Goal: Task Accomplishment & Management: Manage account settings

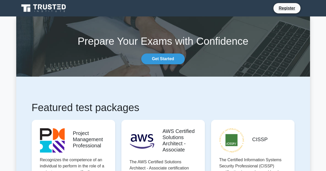
click at [58, 8] on icon at bounding box center [44, 8] width 50 height 10
click at [287, 10] on link "Register" at bounding box center [287, 8] width 23 height 6
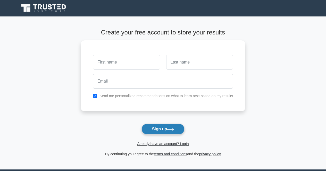
click at [164, 132] on button "Sign up" at bounding box center [163, 129] width 43 height 11
click at [184, 144] on link "Already have an account? Login" at bounding box center [163, 144] width 52 height 4
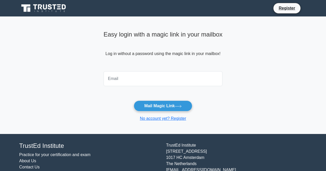
click at [199, 82] on input "email" at bounding box center [163, 78] width 119 height 15
type input "valderesrs@hotmail.com"
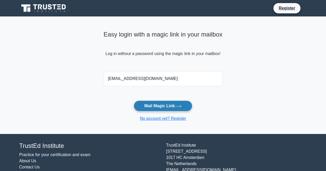
click at [169, 105] on button "Mail Magic Link" at bounding box center [163, 106] width 59 height 11
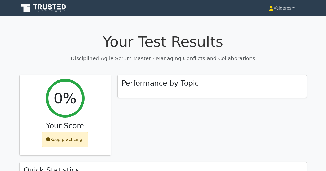
click at [288, 6] on link "Valderes" at bounding box center [281, 8] width 51 height 10
click at [270, 27] on link "Settings" at bounding box center [277, 28] width 41 height 8
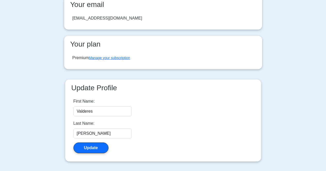
scroll to position [51, 0]
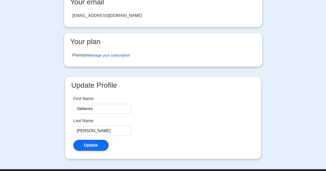
click at [128, 56] on link "Manage your subscription" at bounding box center [109, 55] width 41 height 4
